Goal: Transaction & Acquisition: Purchase product/service

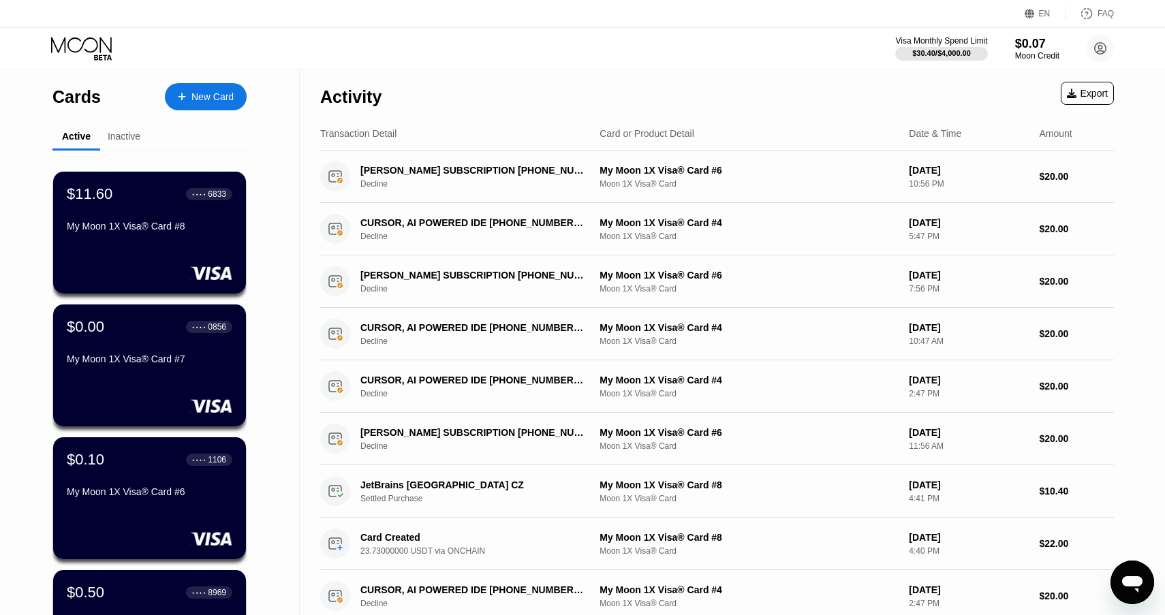
click at [198, 91] on div "New Card" at bounding box center [212, 97] width 42 height 12
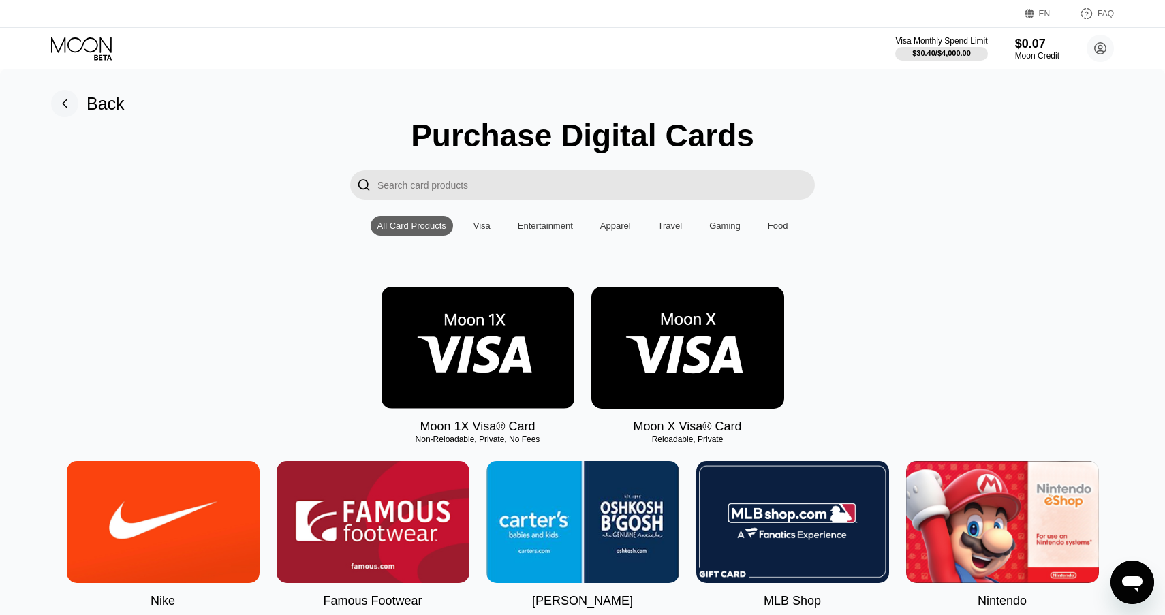
click at [453, 350] on img at bounding box center [478, 348] width 193 height 122
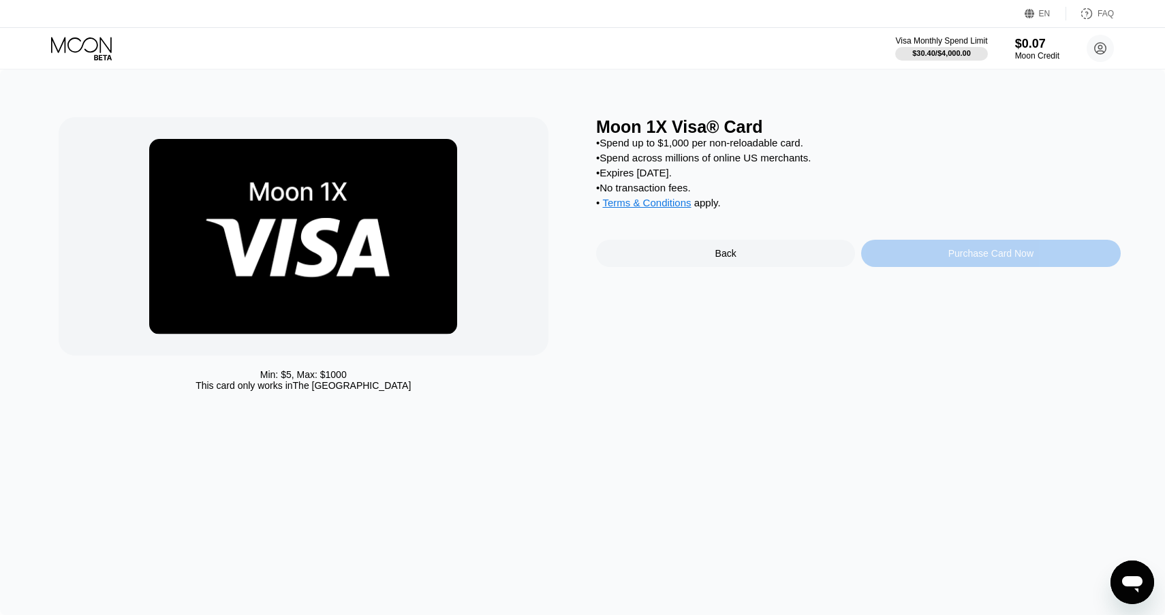
click at [912, 257] on div "Purchase Card Now" at bounding box center [990, 253] width 259 height 27
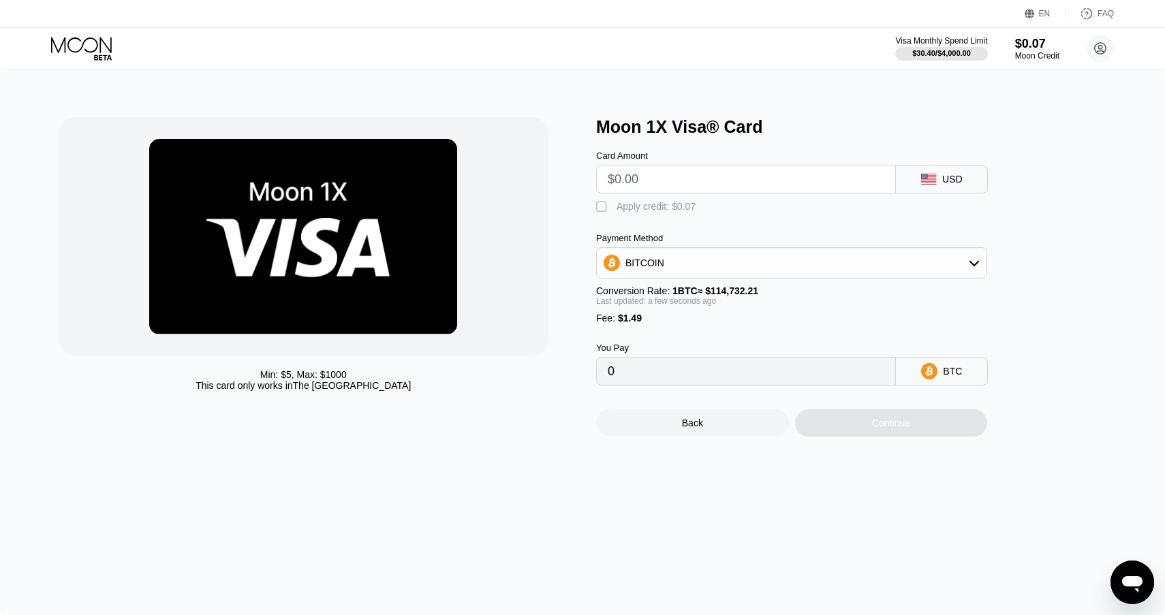
click at [677, 170] on input "text" at bounding box center [746, 179] width 277 height 27
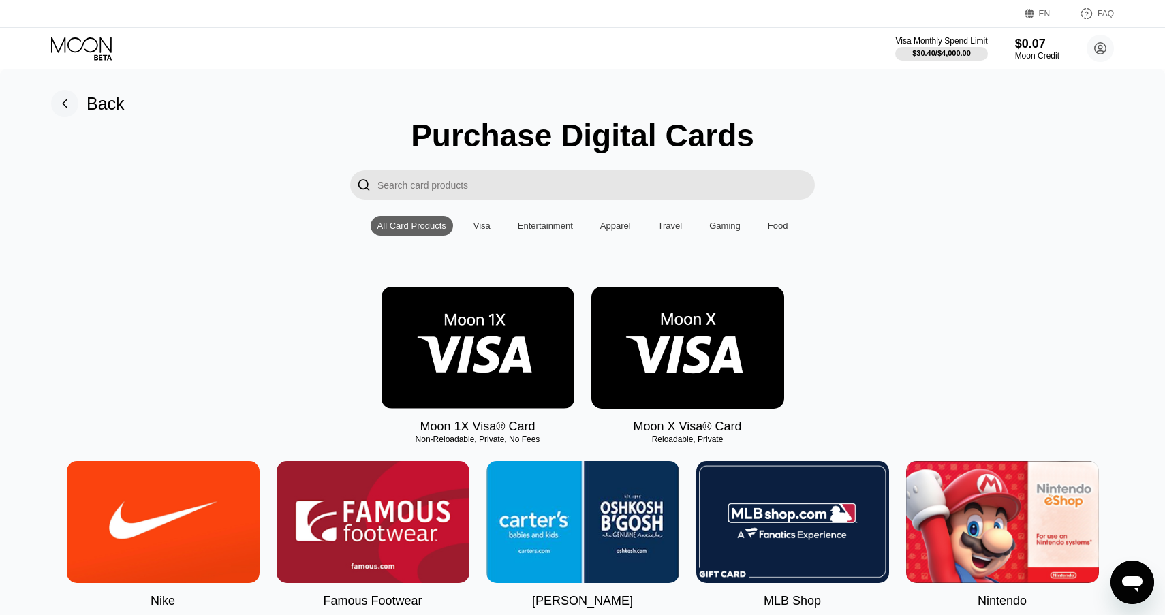
scroll to position [1, 0]
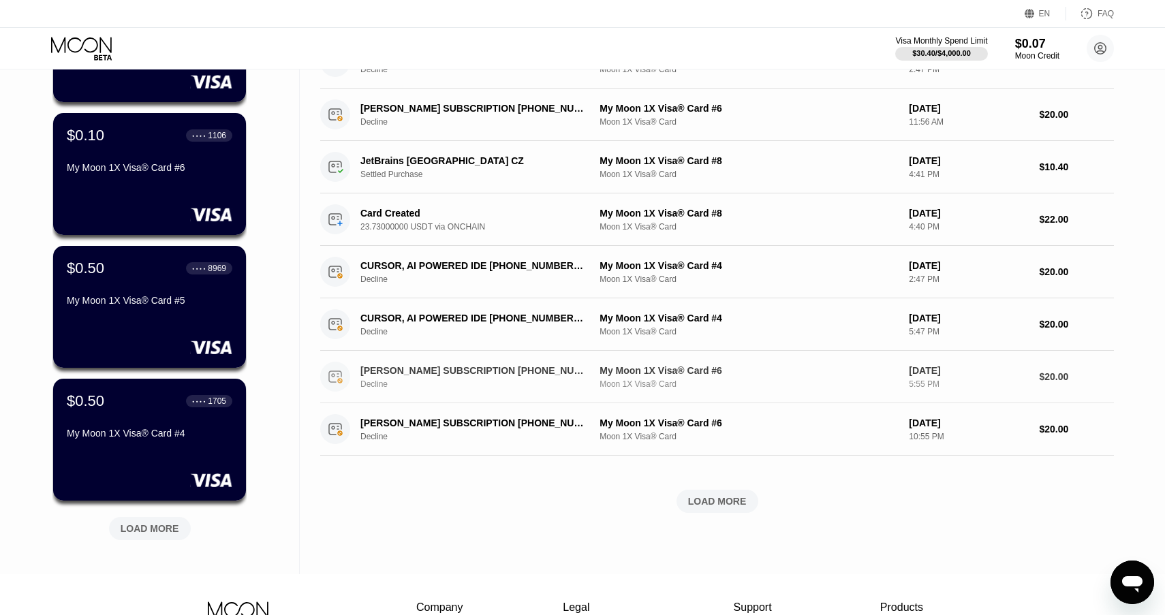
scroll to position [413, 0]
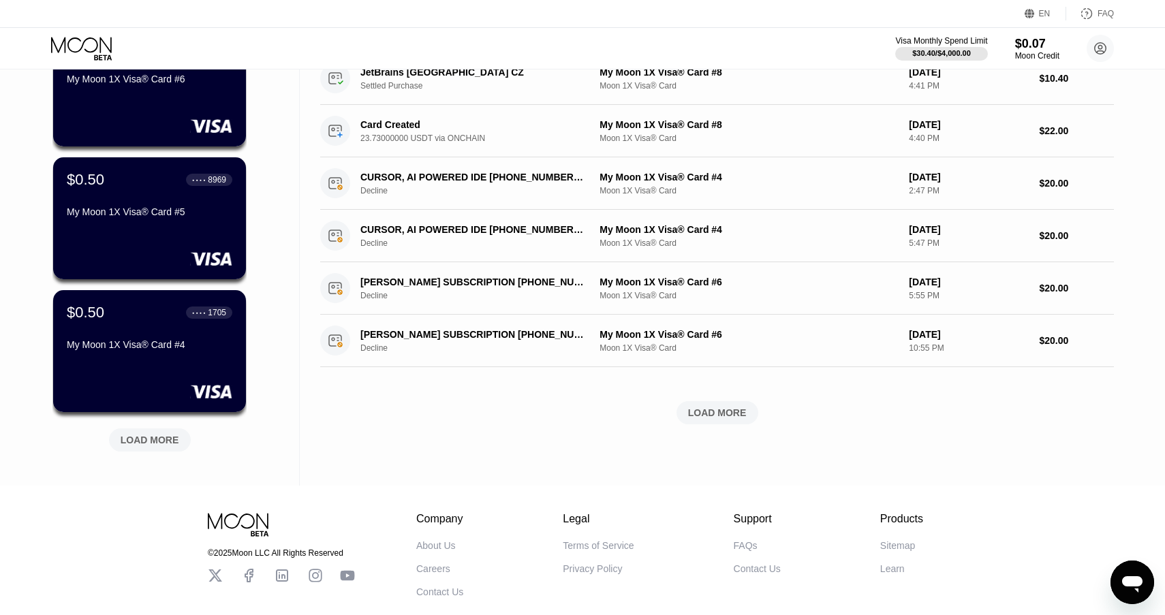
click at [717, 411] on div "LOAD MORE" at bounding box center [717, 413] width 59 height 12
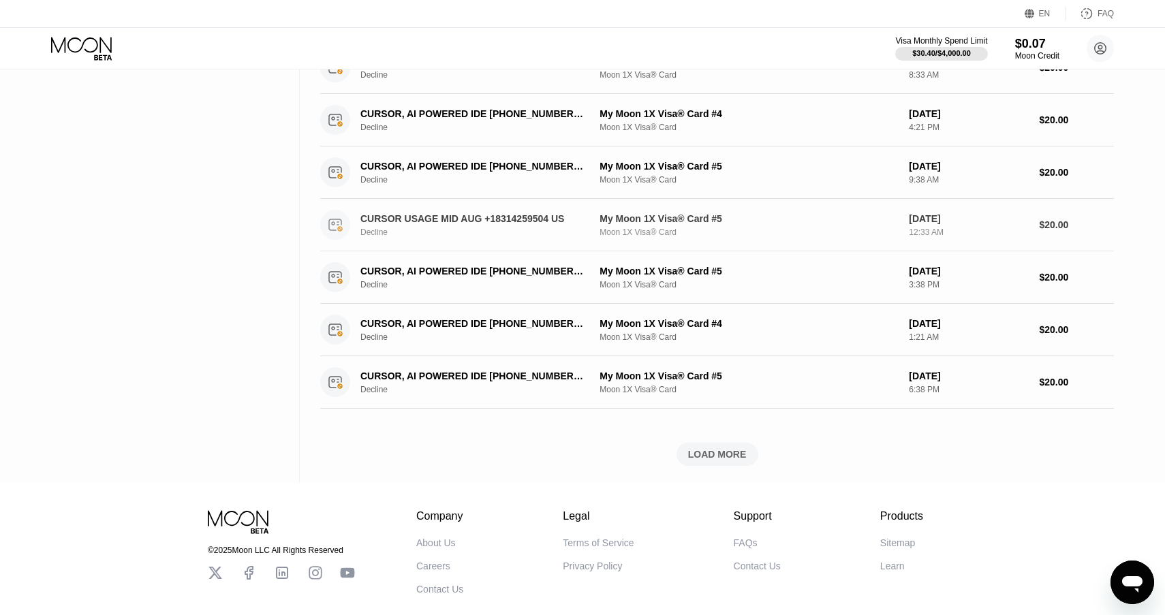
scroll to position [1046, 0]
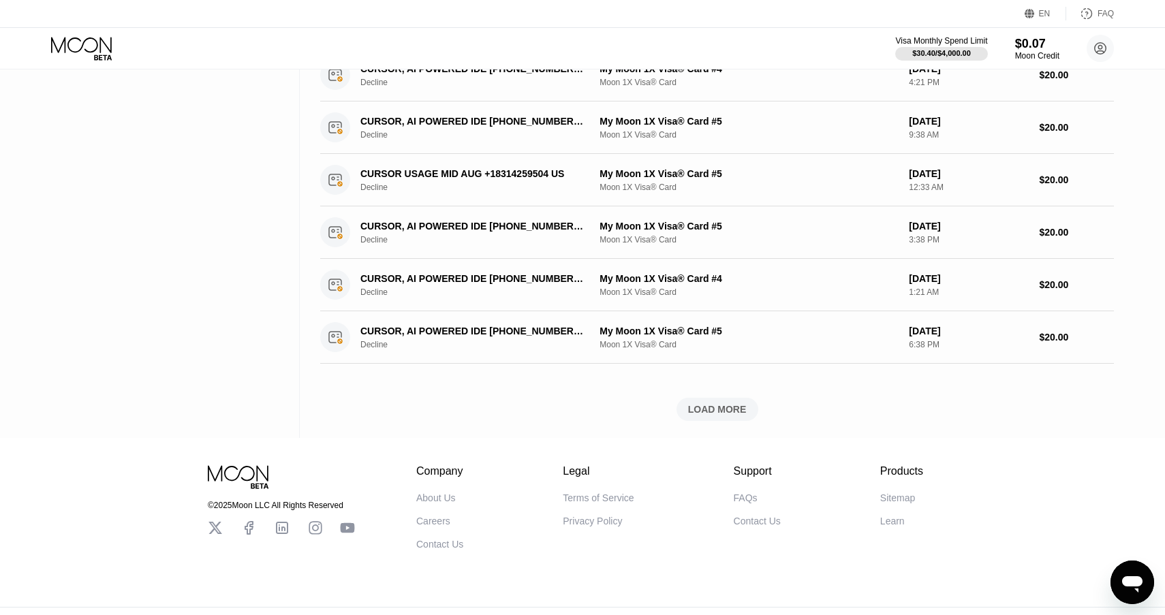
click at [714, 417] on div "LOAD MORE" at bounding box center [718, 409] width 82 height 23
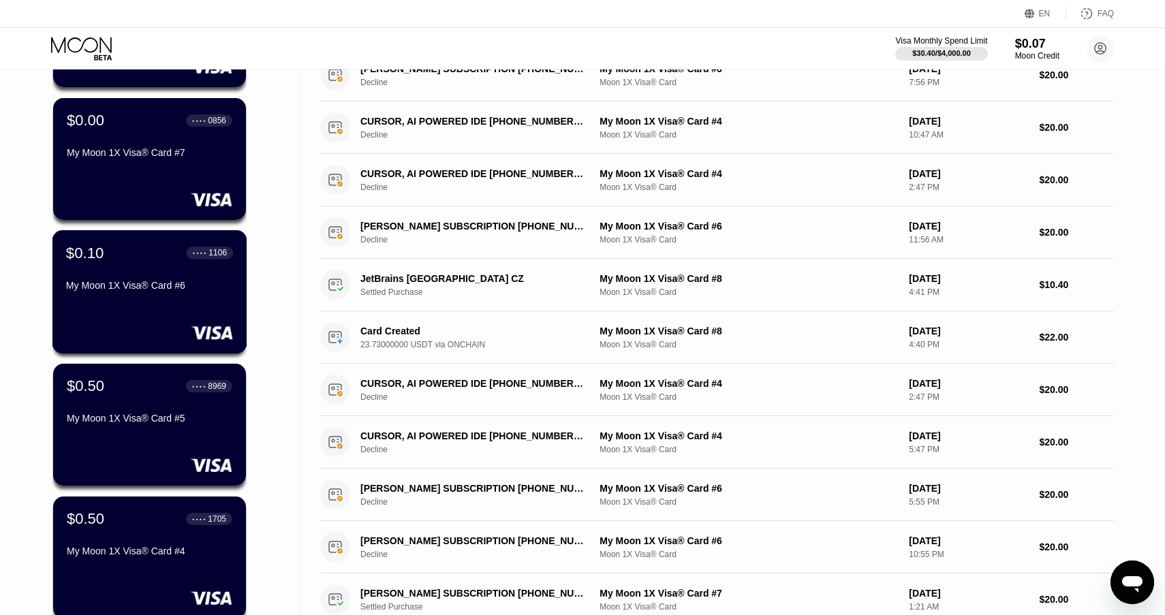
scroll to position [213, 0]
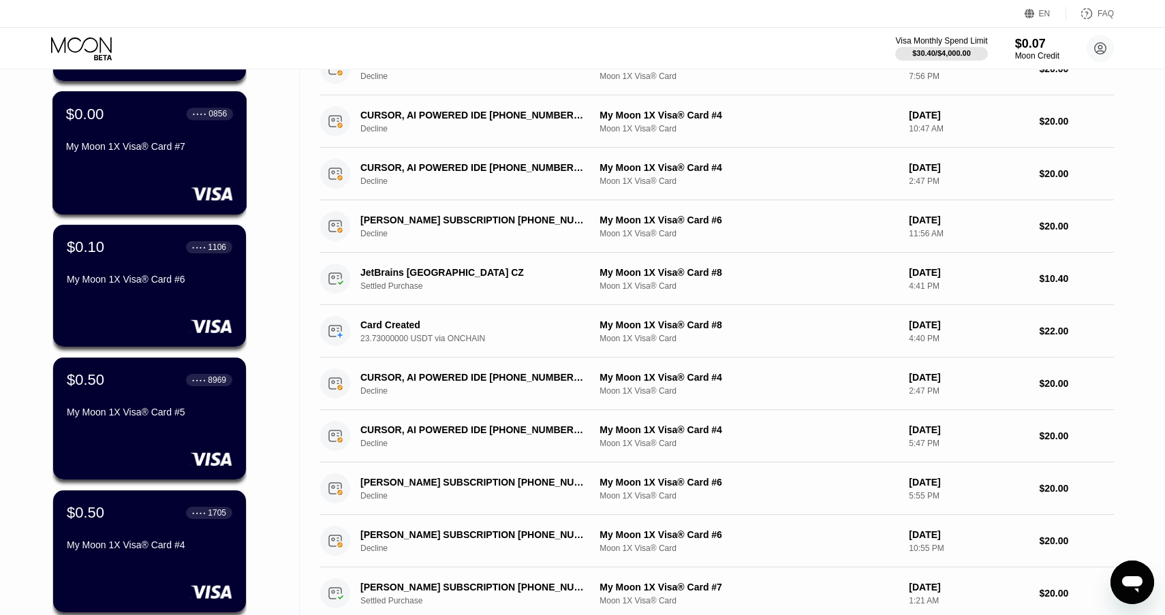
click at [120, 178] on div "$0.00 ● ● ● ● 0856 My Moon 1X Visa® Card #7" at bounding box center [149, 152] width 195 height 123
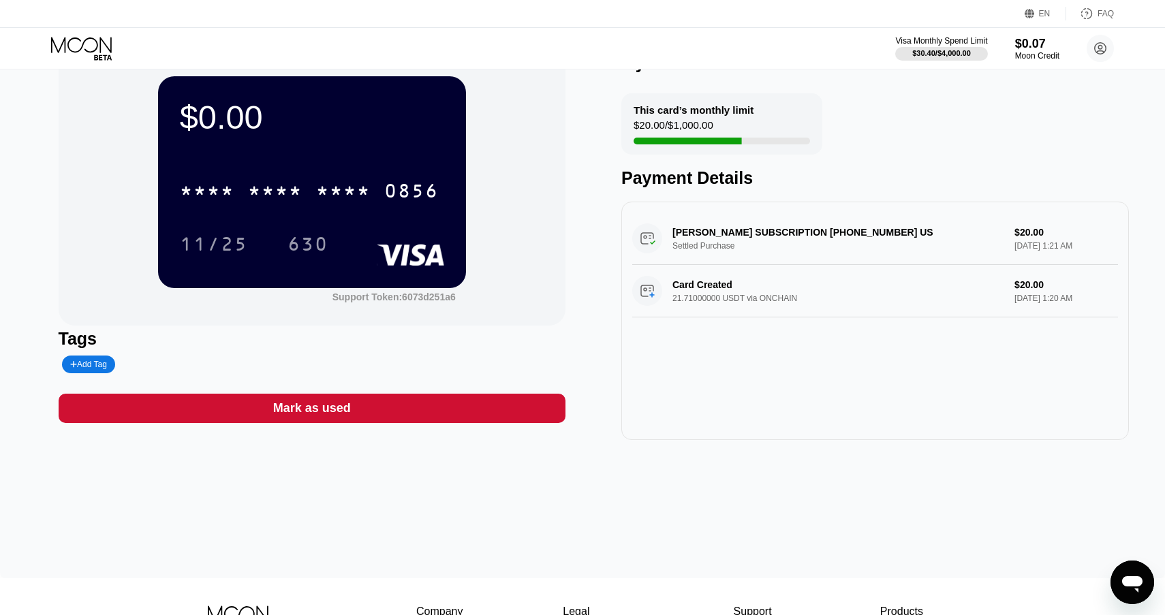
scroll to position [19, 0]
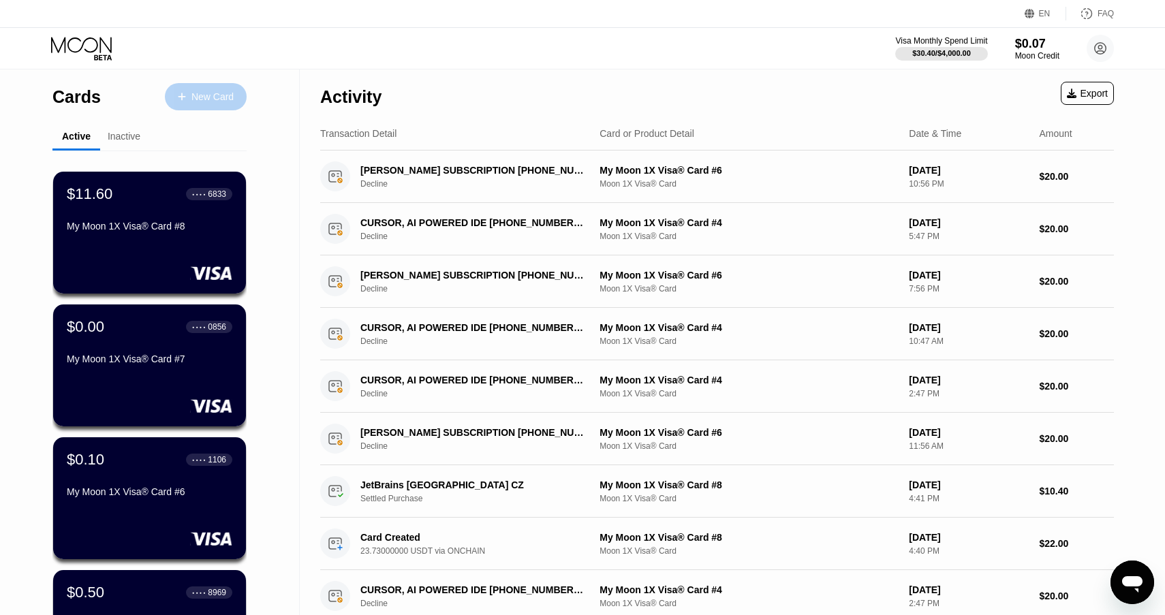
click at [223, 88] on div "New Card" at bounding box center [206, 96] width 82 height 27
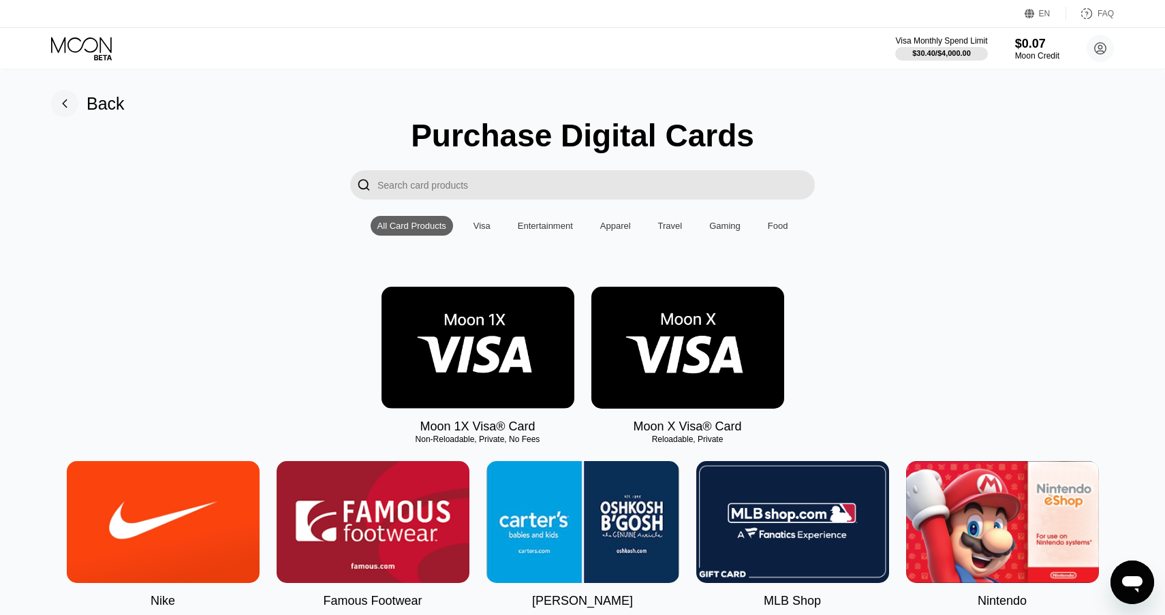
click at [466, 345] on img at bounding box center [478, 348] width 193 height 122
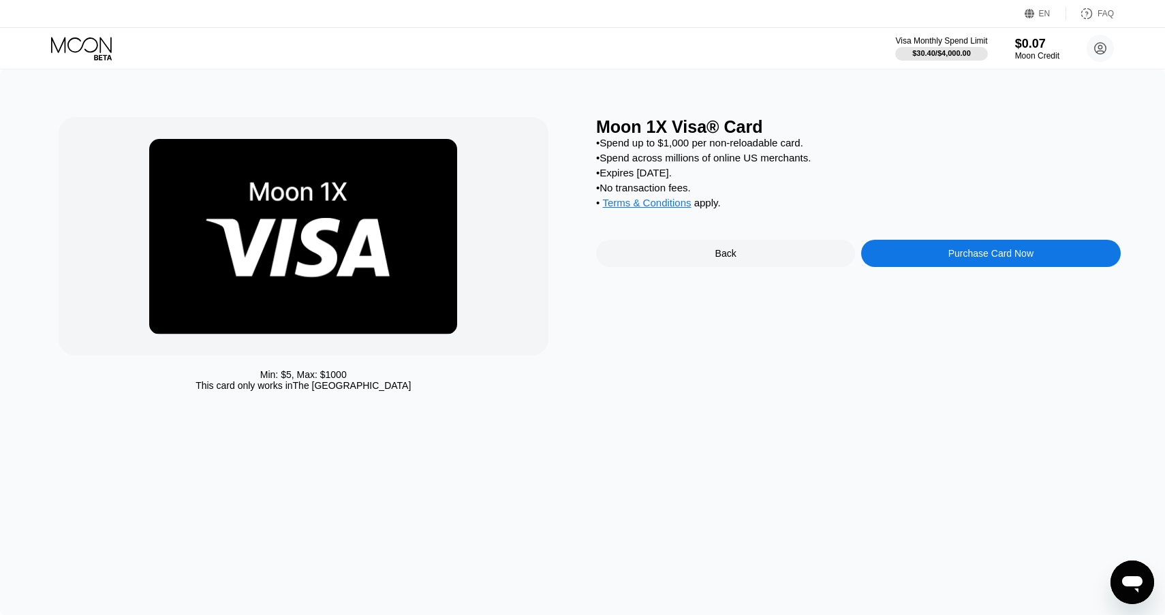
click at [955, 265] on div "Purchase Card Now" at bounding box center [990, 253] width 259 height 27
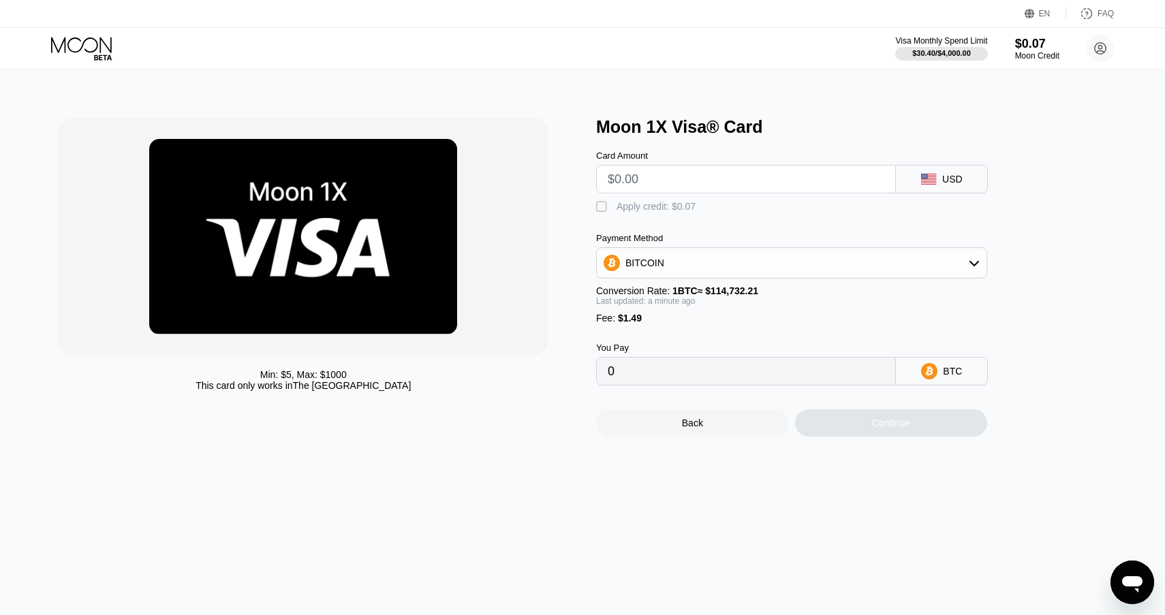
click at [689, 183] on input "text" at bounding box center [746, 179] width 277 height 27
type input "$2"
type input "0.00003042"
type input "$20"
type input "0.00018731"
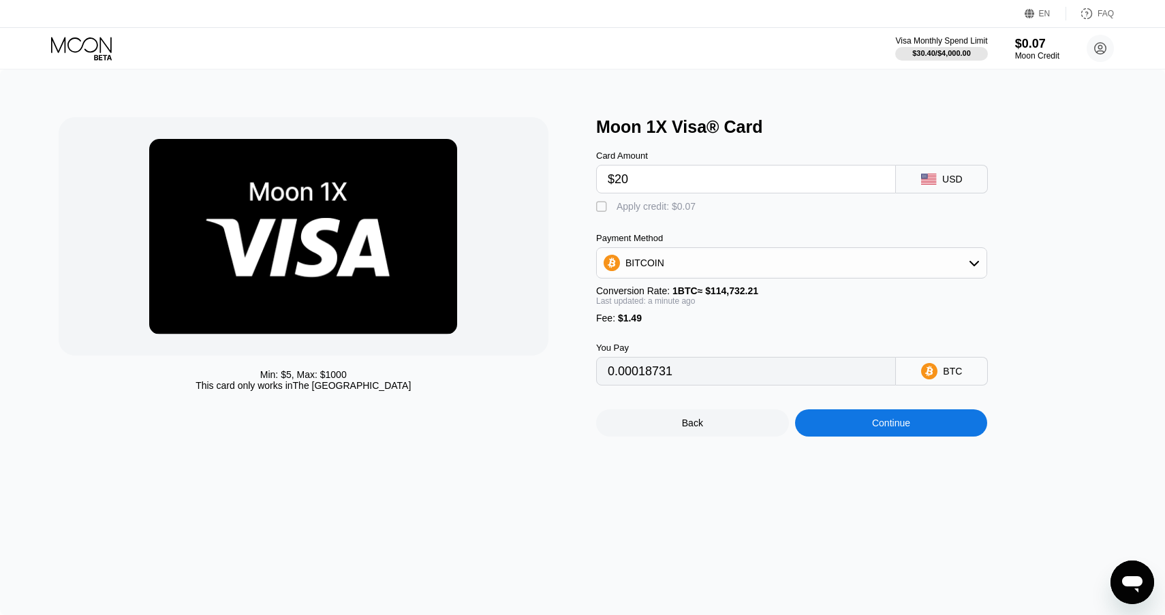
type input "$20"
click at [525, 180] on div at bounding box center [304, 236] width 491 height 238
click at [722, 269] on div "BITCOIN" at bounding box center [792, 262] width 390 height 27
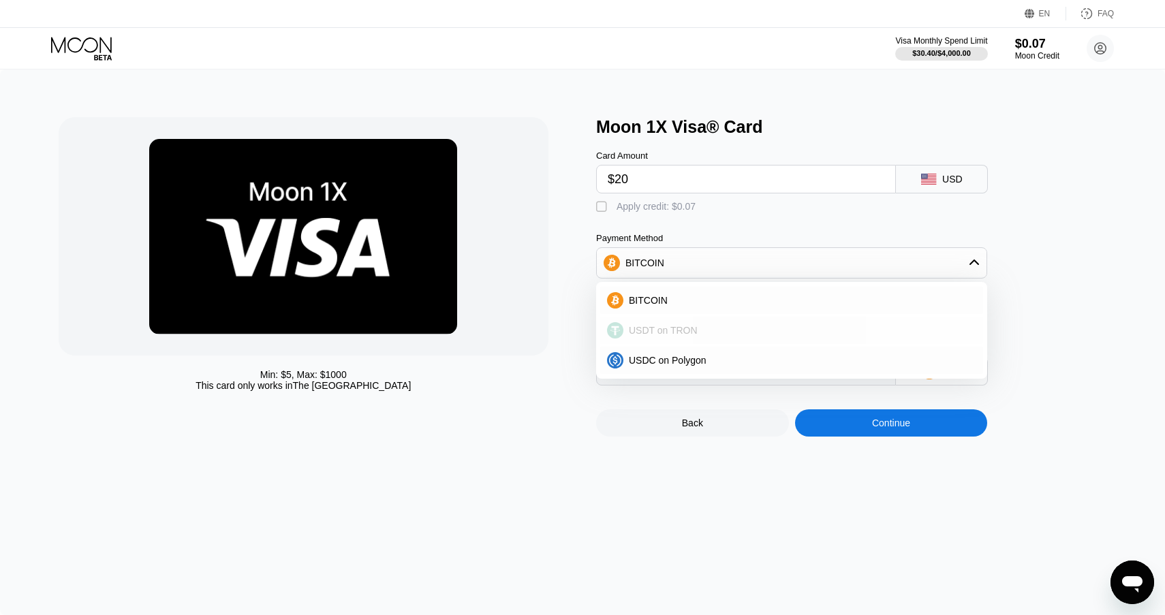
click at [655, 329] on span "USDT on TRON" at bounding box center [663, 330] width 69 height 11
type input "21.71"
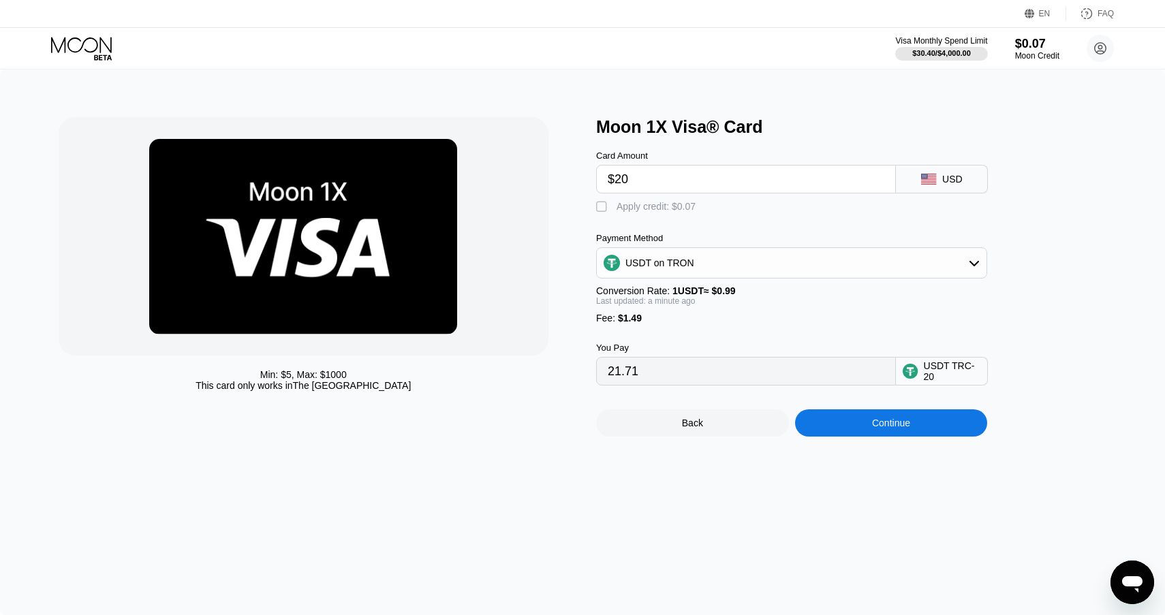
click at [572, 291] on div "Min: $ 5 , Max: $ 1000 This card only works in The United States" at bounding box center [321, 277] width 525 height 320
click at [869, 429] on div "Continue" at bounding box center [891, 423] width 193 height 27
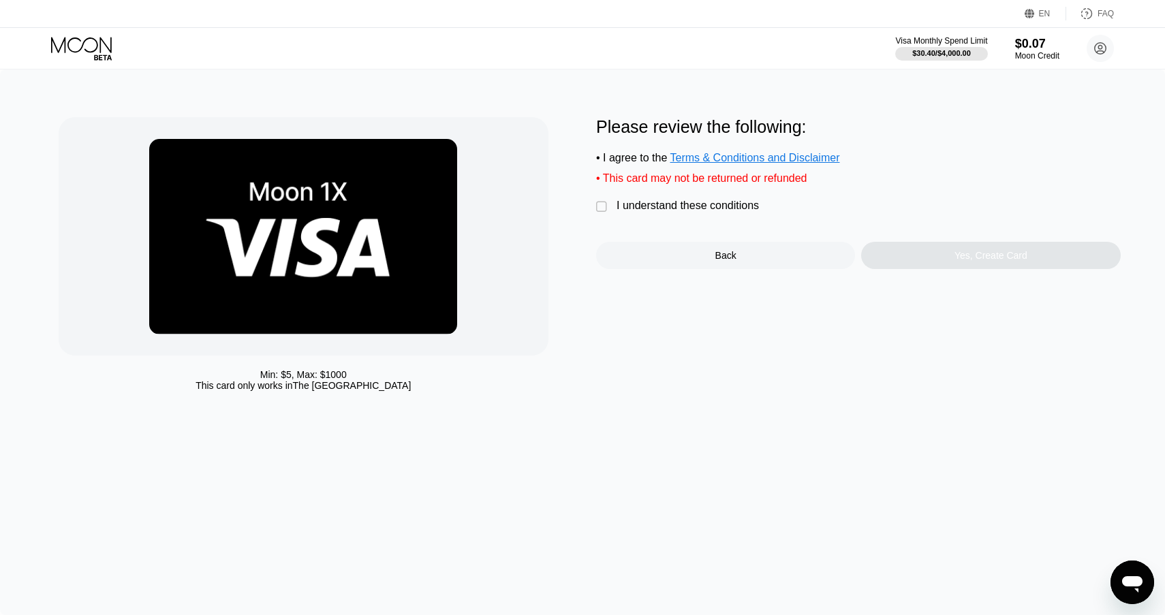
click at [679, 219] on div "Please review the following: • I agree to the Terms & Conditions and Disclaimer…" at bounding box center [858, 193] width 525 height 152
click at [681, 208] on div "I understand these conditions" at bounding box center [688, 206] width 142 height 12
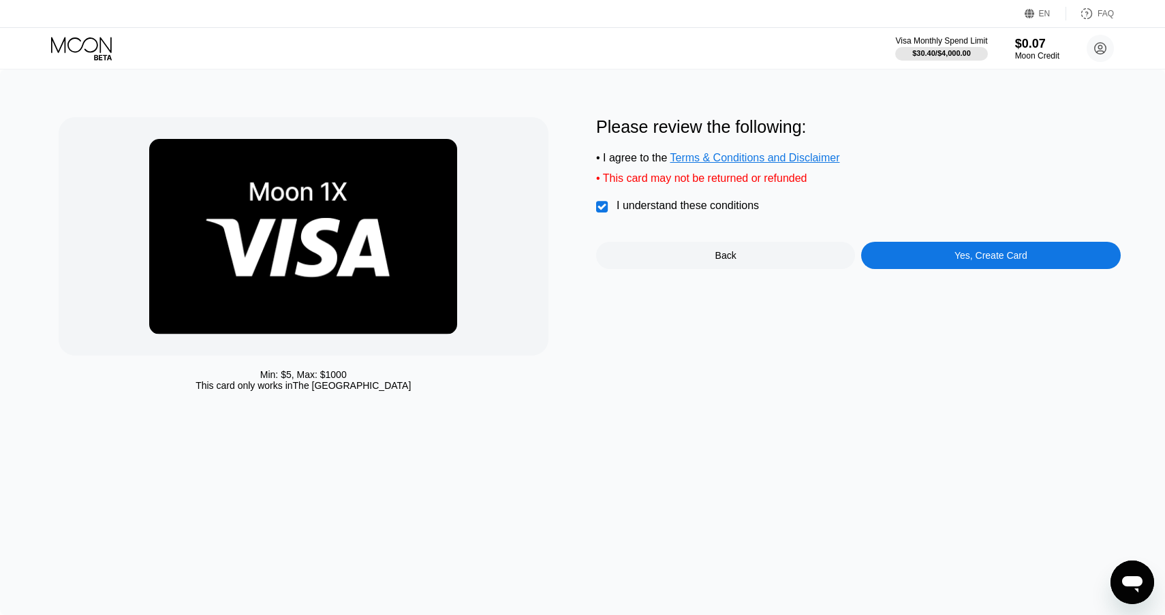
click at [958, 267] on div "Yes, Create Card" at bounding box center [990, 255] width 259 height 27
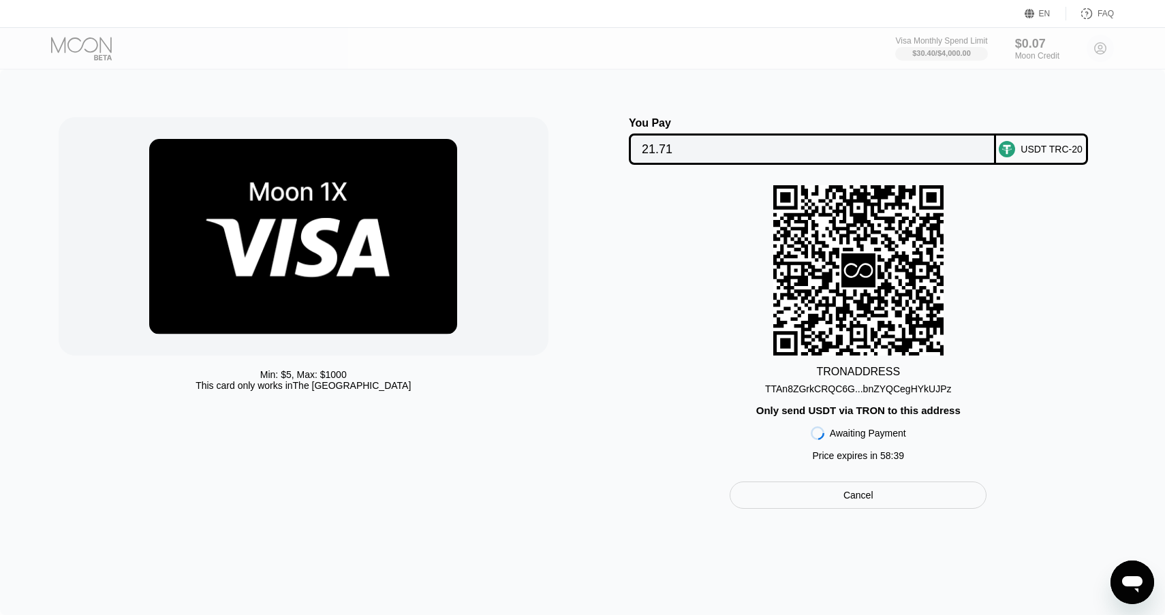
click at [894, 390] on div "TTAn8ZGrkCRQC6G...bnZYQCegHYkUJPz" at bounding box center [858, 389] width 187 height 11
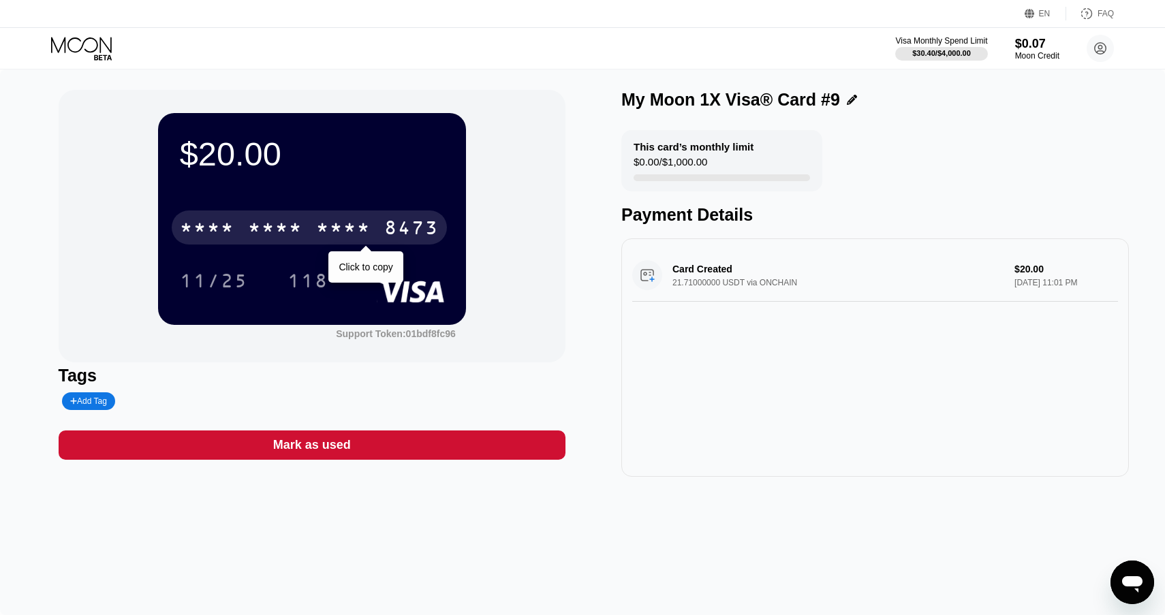
click at [335, 232] on div "* * * *" at bounding box center [343, 230] width 55 height 22
click at [379, 223] on div "4513 6500 2837 8473" at bounding box center [309, 228] width 275 height 34
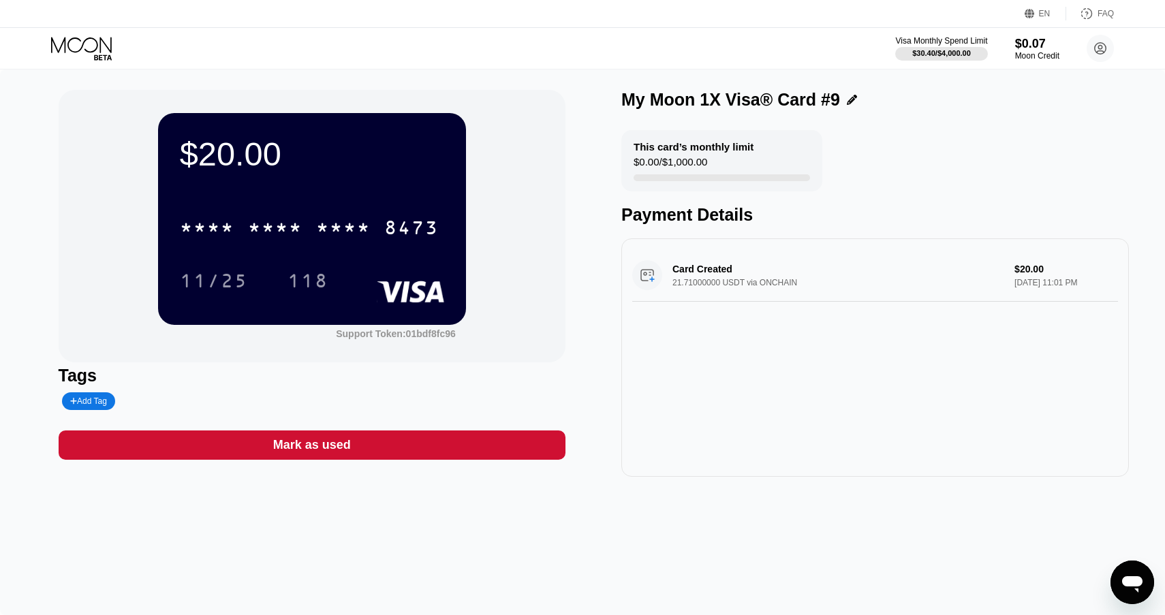
click at [816, 50] on div "Visa Monthly Spend Limit $30.40 / $4,000.00 $0.07 Moon Credit Lionead lionia058…" at bounding box center [582, 48] width 1165 height 41
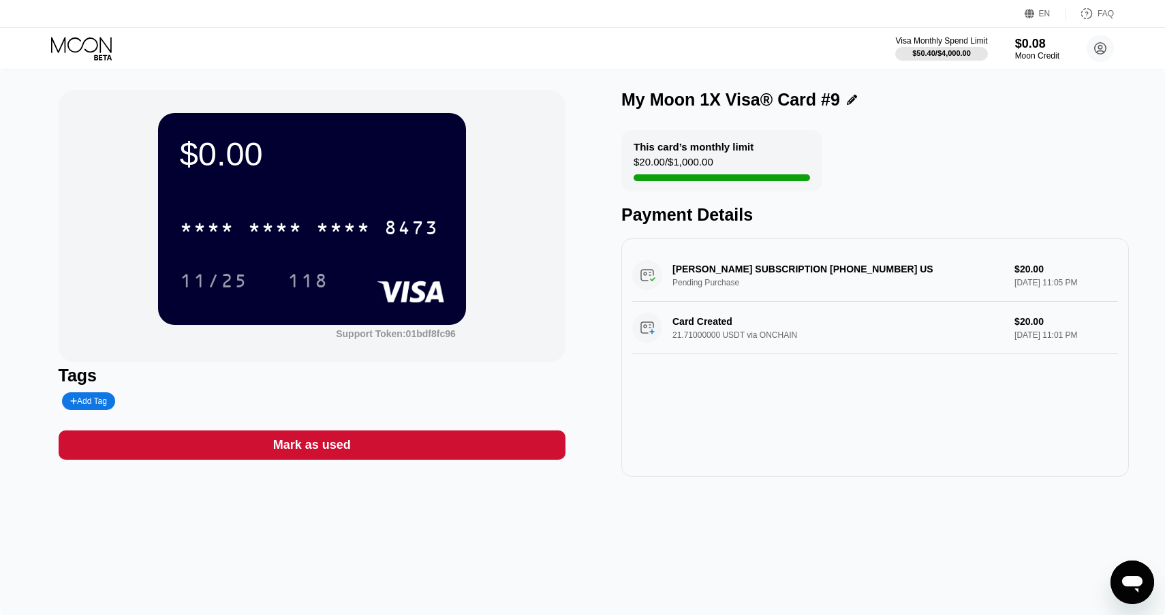
click at [700, 50] on div "Visa Monthly Spend Limit $50.40 / $4,000.00 $0.08 Moon Credit Lionead [EMAIL_AD…" at bounding box center [582, 48] width 1165 height 41
